Goal: Task Accomplishment & Management: Manage account settings

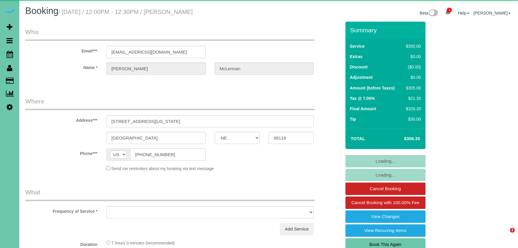
select select "NE"
select select "object:640"
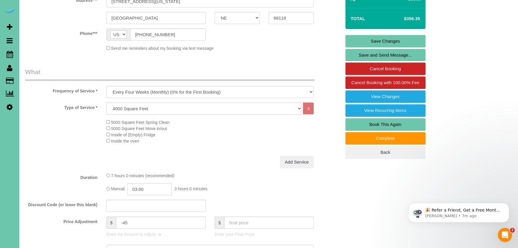
scroll to position [120, 0]
click at [125, 221] on input "-45" at bounding box center [161, 223] width 90 height 12
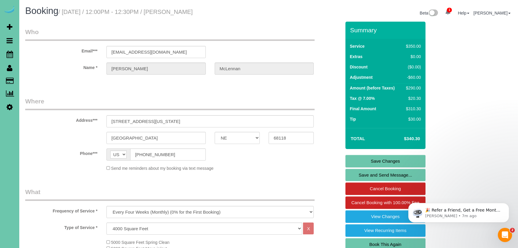
scroll to position [0, 0]
click at [351, 160] on link "Save Changes" at bounding box center [386, 161] width 80 height 12
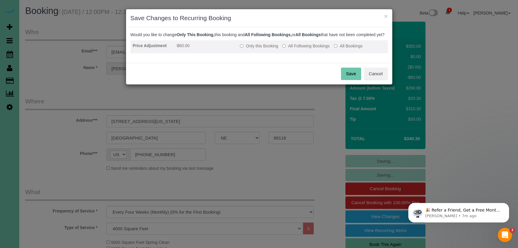
drag, startPoint x: 270, startPoint y: 51, endPoint x: 311, endPoint y: 57, distance: 41.1
click at [271, 49] on label "Only this Booking" at bounding box center [259, 46] width 38 height 6
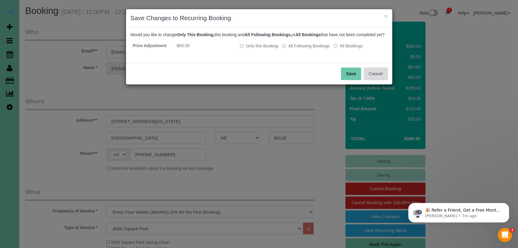
click at [376, 80] on button "Cancel" at bounding box center [376, 74] width 24 height 12
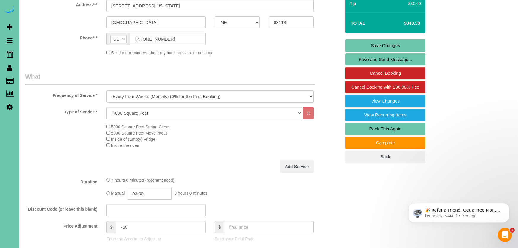
scroll to position [131, 0]
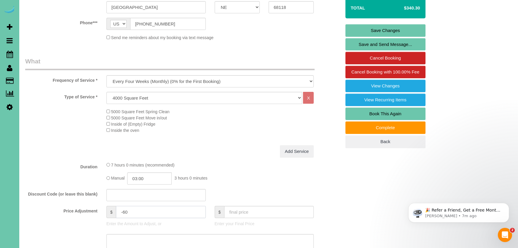
click at [149, 211] on input "-60" at bounding box center [161, 212] width 90 height 12
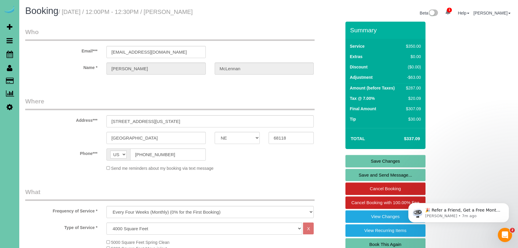
scroll to position [0, 0]
type input "-63"
click at [359, 162] on link "Save Changes" at bounding box center [386, 161] width 80 height 12
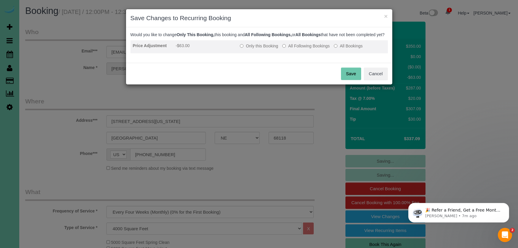
drag, startPoint x: 252, startPoint y: 53, endPoint x: 272, endPoint y: 58, distance: 20.9
click at [252, 49] on label "Only this Booking" at bounding box center [259, 46] width 38 height 6
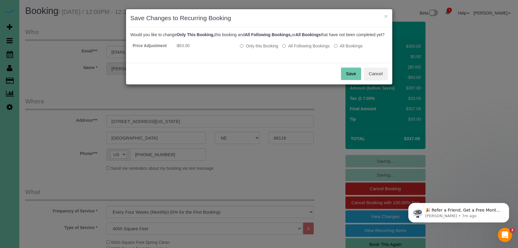
click at [346, 78] on button "Save" at bounding box center [351, 74] width 20 height 12
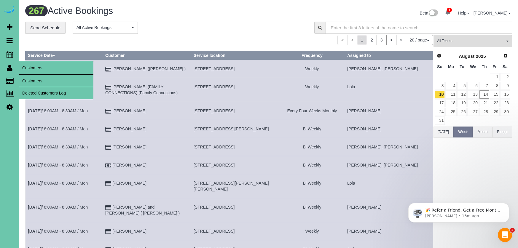
click at [39, 80] on link "Customers" at bounding box center [56, 81] width 74 height 12
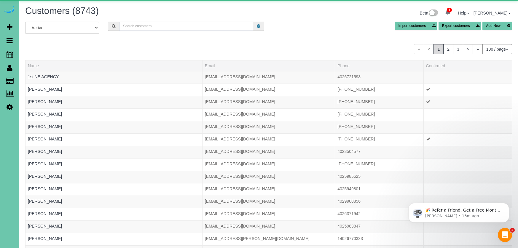
click at [129, 22] on input "text" at bounding box center [186, 26] width 134 height 9
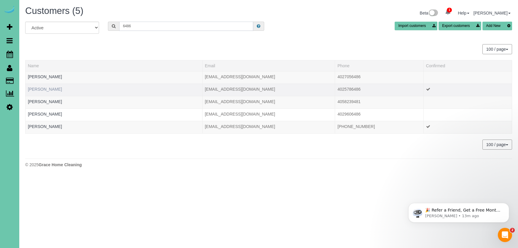
type input "6486"
click at [40, 88] on link "[PERSON_NAME]" at bounding box center [45, 89] width 34 height 5
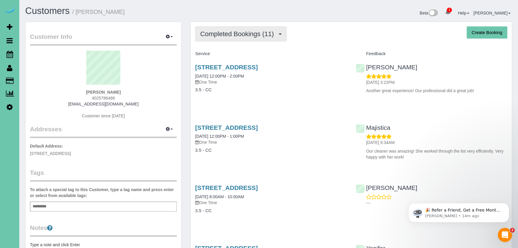
click at [239, 29] on button "Completed Bookings (11)" at bounding box center [240, 33] width 91 height 15
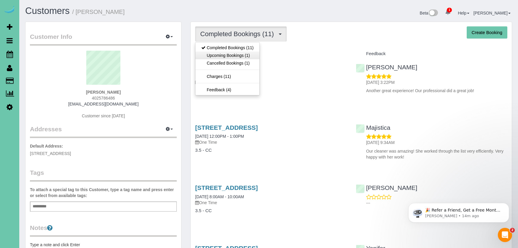
click at [239, 55] on link "Upcoming Bookings (1)" at bounding box center [227, 56] width 64 height 8
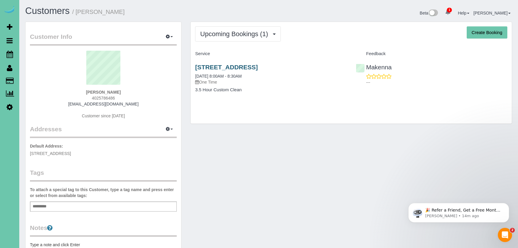
click at [236, 69] on link "[STREET_ADDRESS]" at bounding box center [226, 67] width 63 height 7
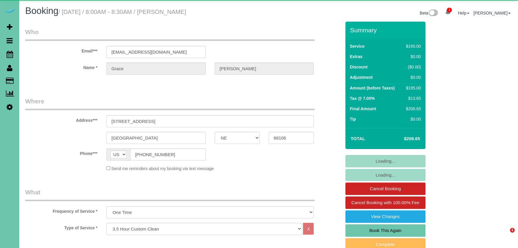
select select "NE"
select select "number:34"
select select "number:41"
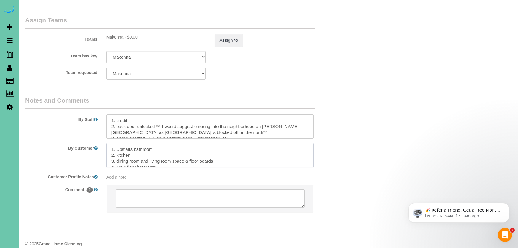
drag, startPoint x: 143, startPoint y: 150, endPoint x: 93, endPoint y: 115, distance: 61.2
click at [93, 115] on sui-booking-comments "By Staff By Customer Customer Profile Notes Add a note Comments 0" at bounding box center [183, 157] width 316 height 123
paste textarea "hall bathroom 2. Kitchen 3. Dining room and living room space & base boards 4. …"
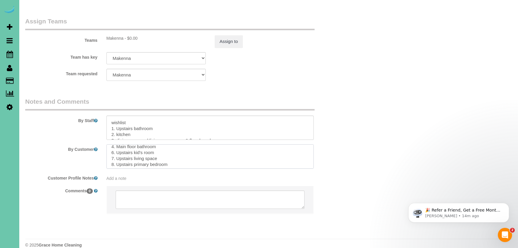
scroll to position [34, 0]
type textarea "1. Upstairs hall bathroom 2. Kitchen 3. Dining room and living room space & bas…"
drag, startPoint x: 111, startPoint y: 114, endPoint x: 146, endPoint y: 158, distance: 56.2
click at [146, 158] on sui-booking-comments "By Staff By Customer Customer Profile Notes Add a note Comments 0" at bounding box center [183, 158] width 316 height 123
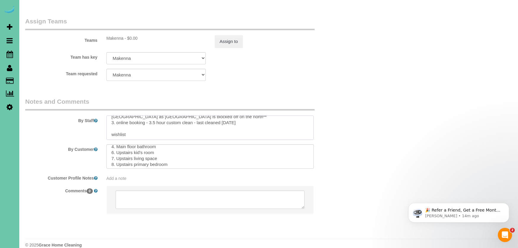
drag, startPoint x: 97, startPoint y: 116, endPoint x: 66, endPoint y: 107, distance: 32.8
click at [66, 107] on div "By Staff" at bounding box center [183, 118] width 325 height 43
click at [127, 128] on textarea at bounding box center [211, 128] width 208 height 24
drag, startPoint x: 132, startPoint y: 131, endPoint x: 96, endPoint y: 126, distance: 36.7
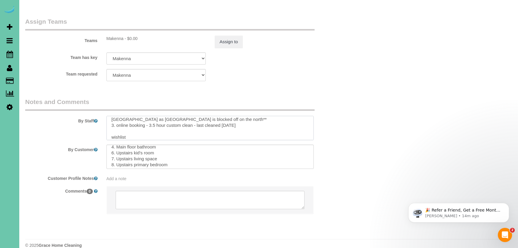
click at [96, 126] on div "By Staff" at bounding box center [183, 119] width 325 height 43
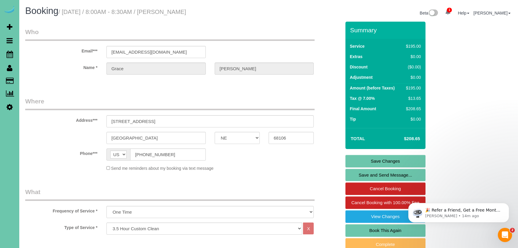
scroll to position [0, 0]
type textarea "1. credit 2. back door unlocked ** I would suggest entering into the neighborho…"
drag, startPoint x: 357, startPoint y: 161, endPoint x: 285, endPoint y: 150, distance: 72.3
click at [357, 161] on link "Save Changes" at bounding box center [386, 161] width 80 height 12
